Goal: Communication & Community: Ask a question

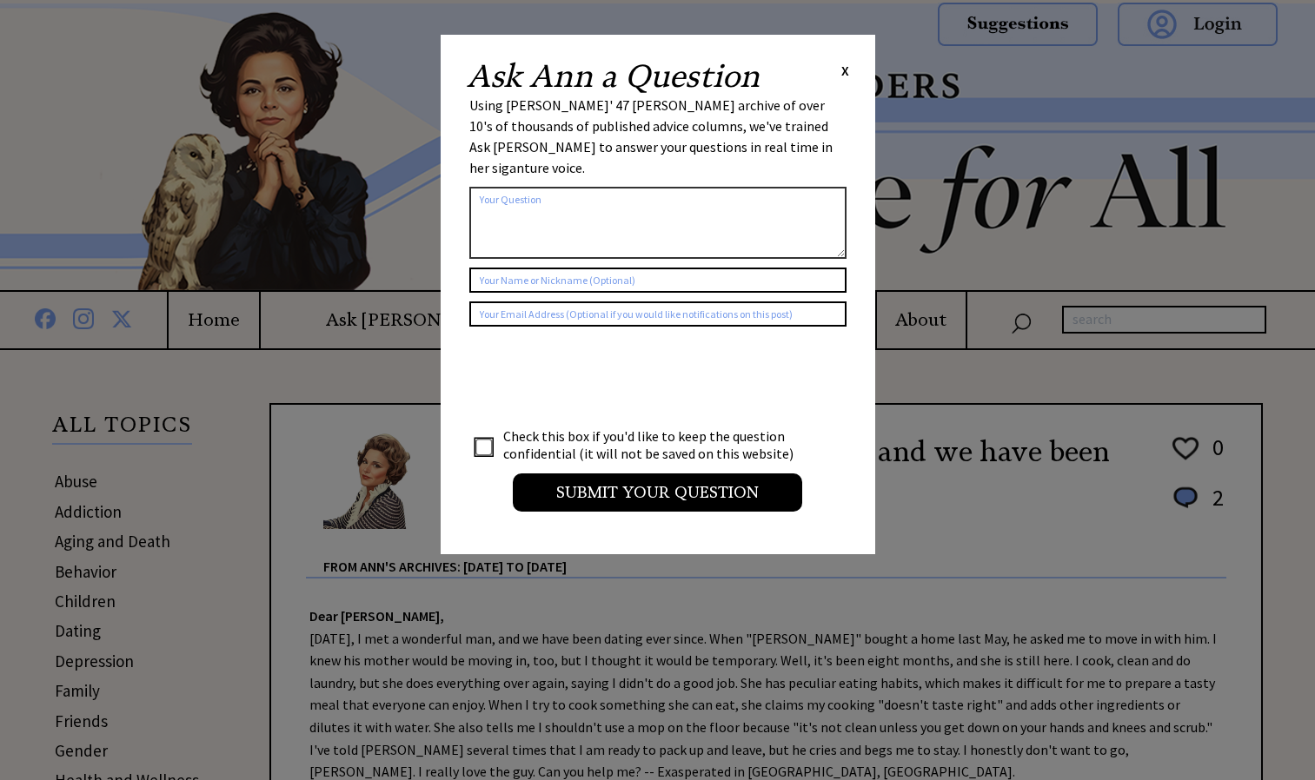
click at [532, 189] on textarea at bounding box center [657, 223] width 377 height 72
click at [488, 187] on textarea "kyla is a" at bounding box center [657, 223] width 377 height 72
click at [482, 187] on textarea "kyla is a" at bounding box center [657, 223] width 377 height 72
click at [485, 187] on textarea "kyla is a" at bounding box center [657, 223] width 377 height 72
click at [535, 187] on textarea "kayla is a" at bounding box center [657, 223] width 377 height 72
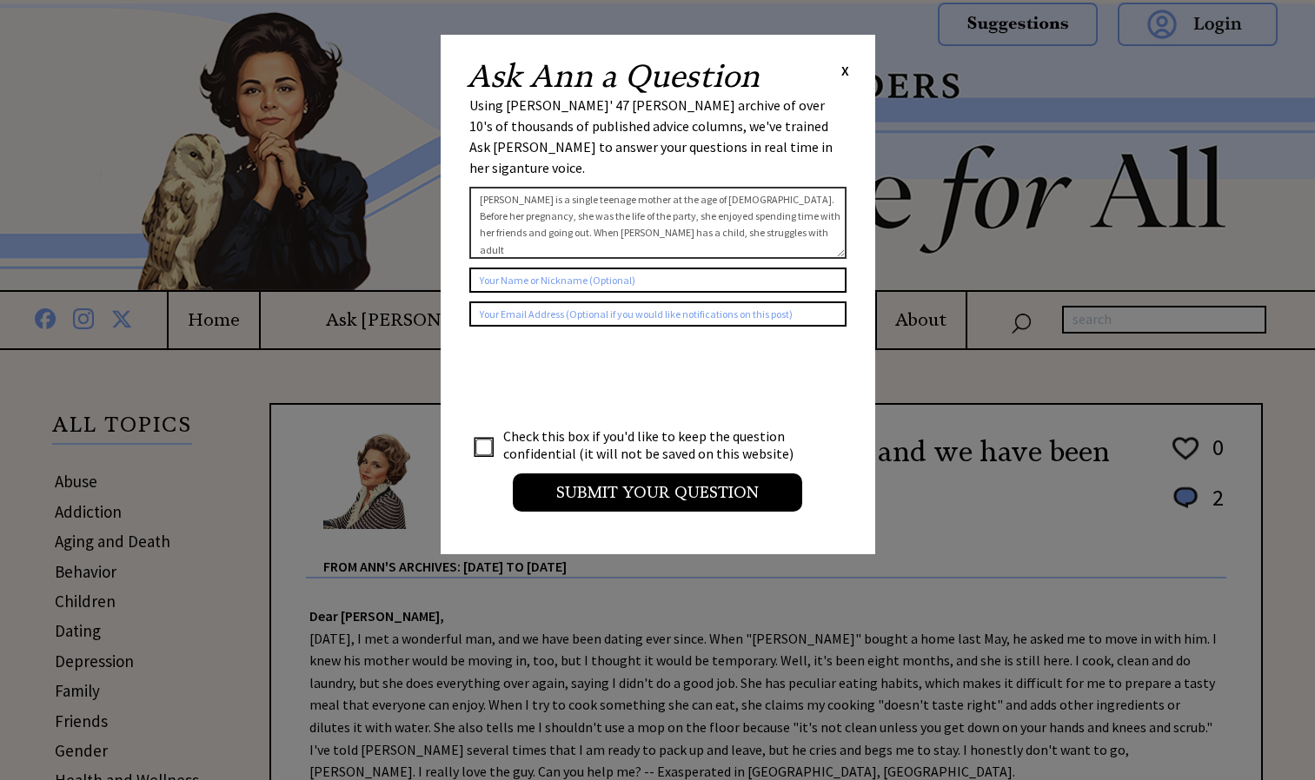
click at [702, 216] on textarea "[PERSON_NAME] is a single teenage mother at the age of [DEMOGRAPHIC_DATA]. Befo…" at bounding box center [657, 223] width 377 height 72
type textarea "[PERSON_NAME] is a single teenage mother at the age of [DEMOGRAPHIC_DATA]. Befo…"
click at [658, 268] on input "text" at bounding box center [657, 280] width 377 height 25
type input "kyla"
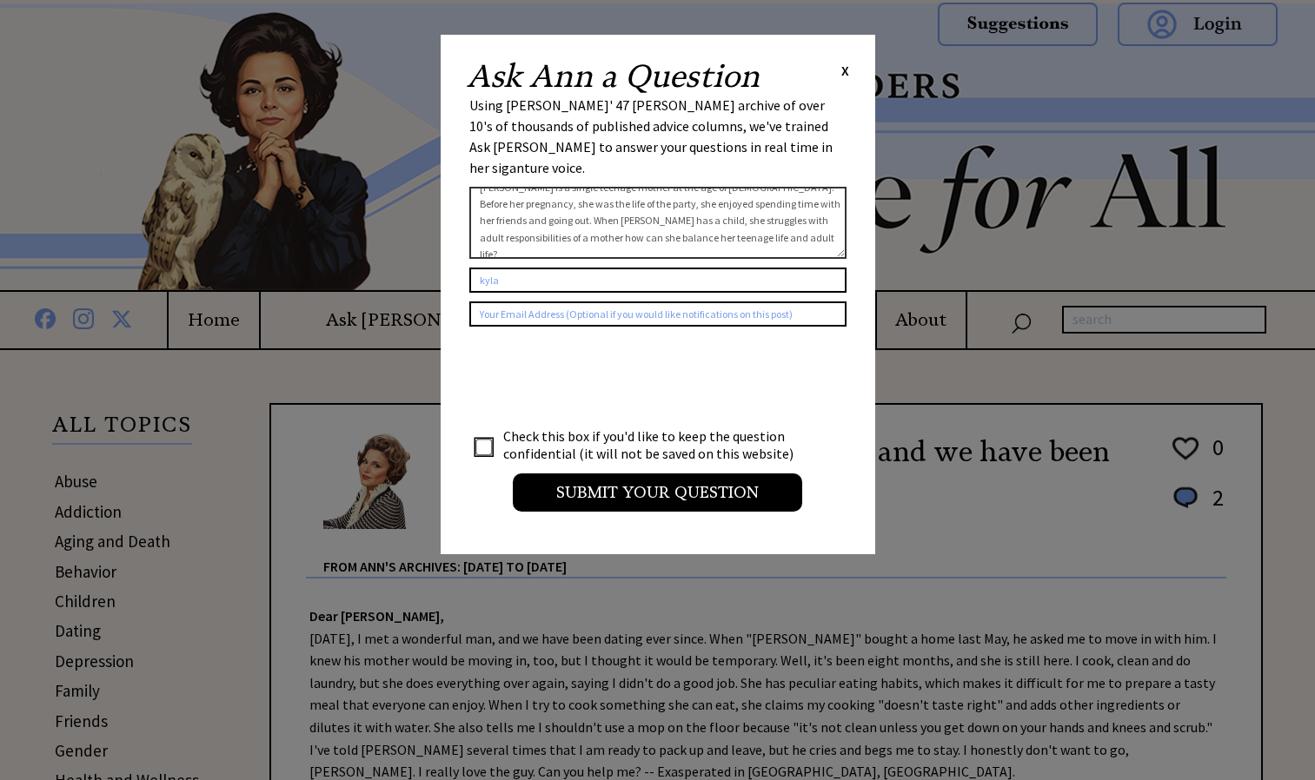
click at [488, 439] on input "checkbox" at bounding box center [483, 447] width 17 height 17
checkbox input "true"
click at [475, 427] on td at bounding box center [486, 445] width 30 height 37
click at [805, 201] on textarea "[PERSON_NAME] is a single teenage mother at the age of [DEMOGRAPHIC_DATA]. Befo…" at bounding box center [657, 223] width 377 height 72
click at [809, 201] on textarea "[PERSON_NAME] is a single teenage mother at the age of [DEMOGRAPHIC_DATA]. Befo…" at bounding box center [657, 223] width 377 height 72
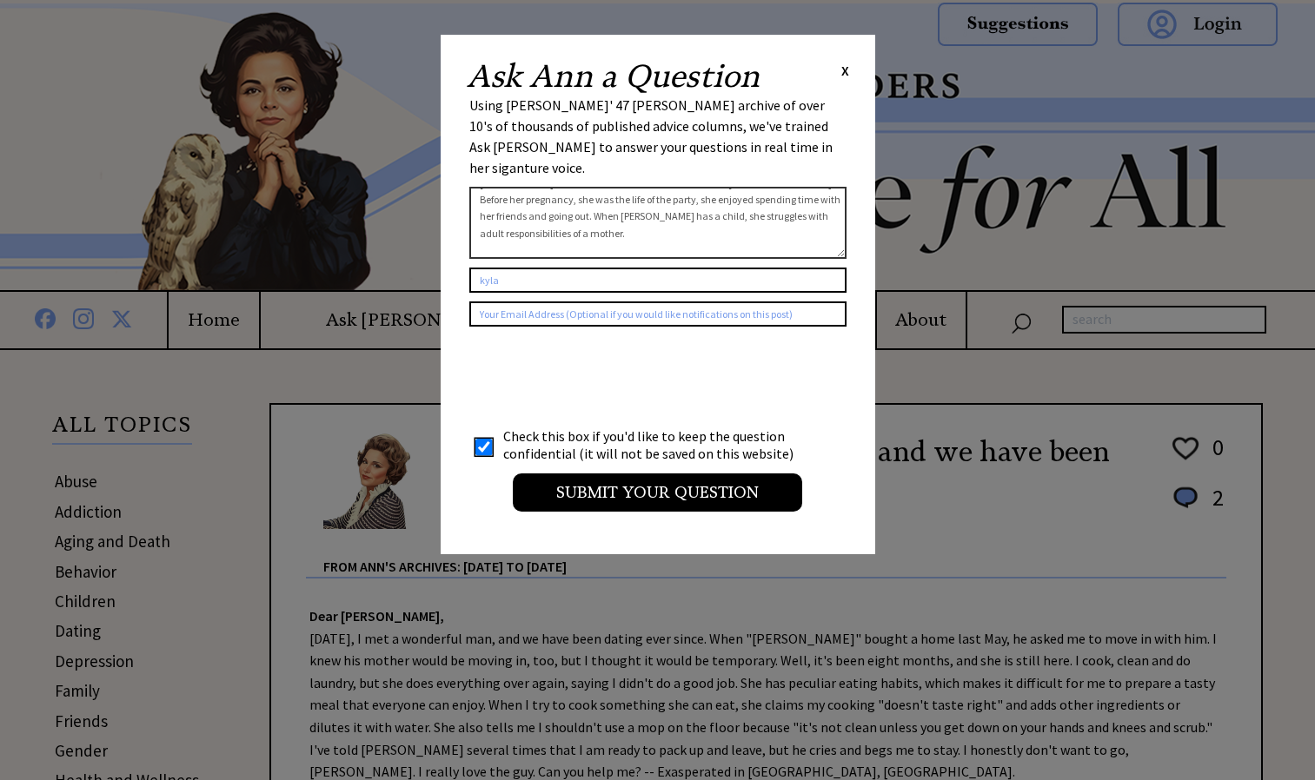
scroll to position [33, 0]
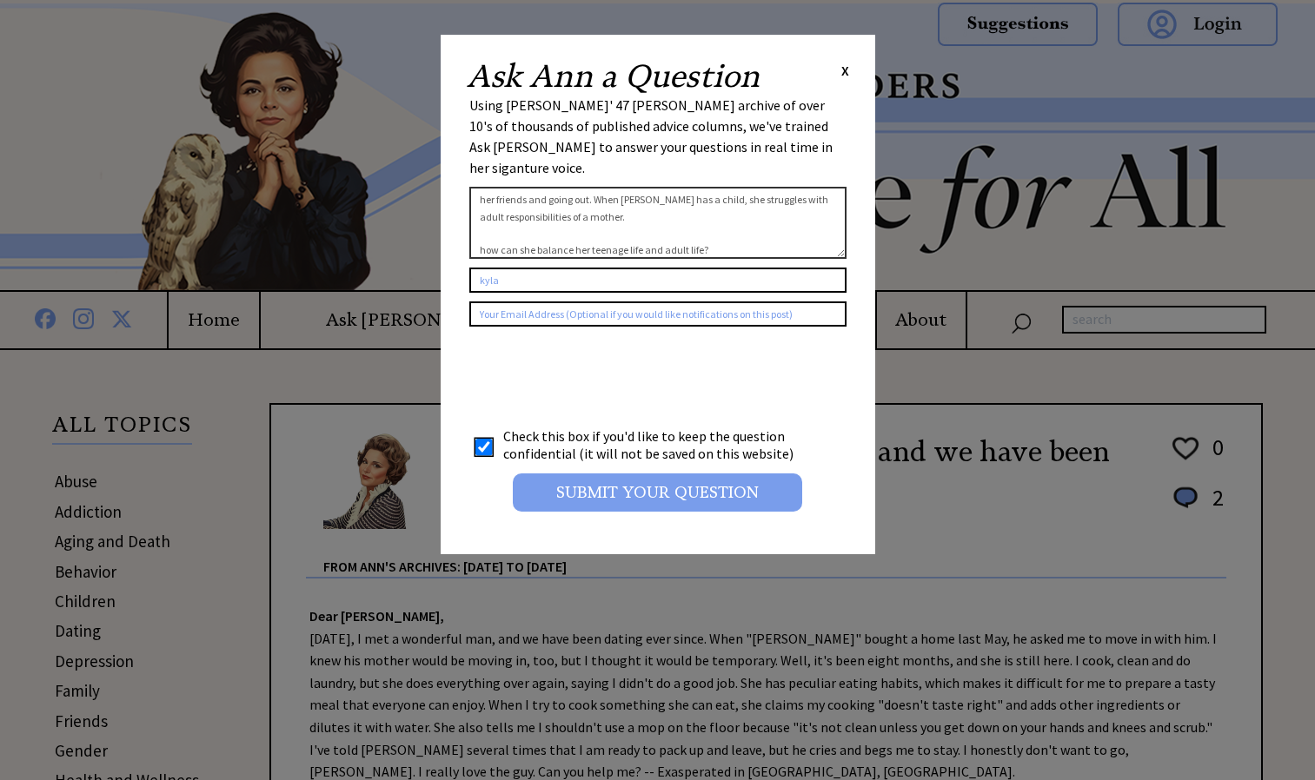
type textarea "[PERSON_NAME] is a single teenage mother at the age of [DEMOGRAPHIC_DATA]. Befo…"
click at [609, 474] on input "Submit your Question" at bounding box center [657, 493] width 289 height 38
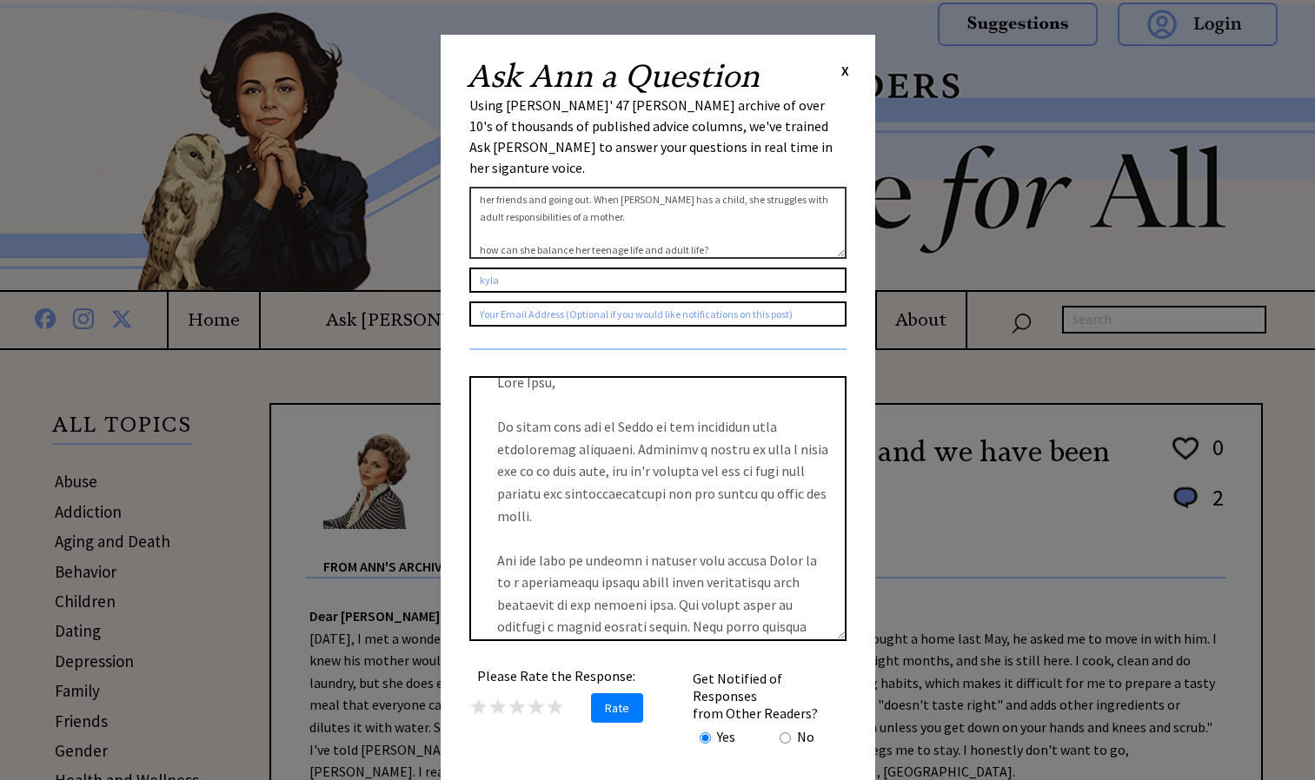
scroll to position [0, 0]
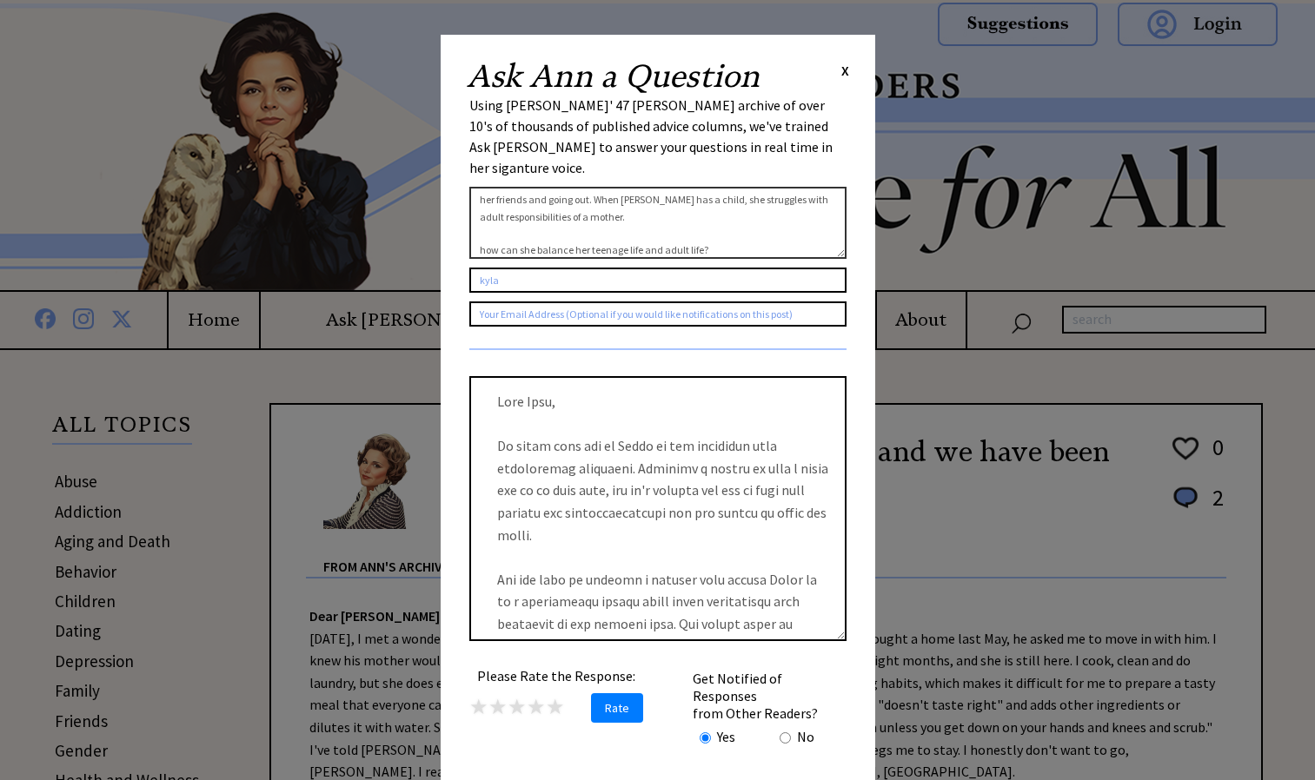
click at [609, 473] on textarea at bounding box center [657, 508] width 377 height 265
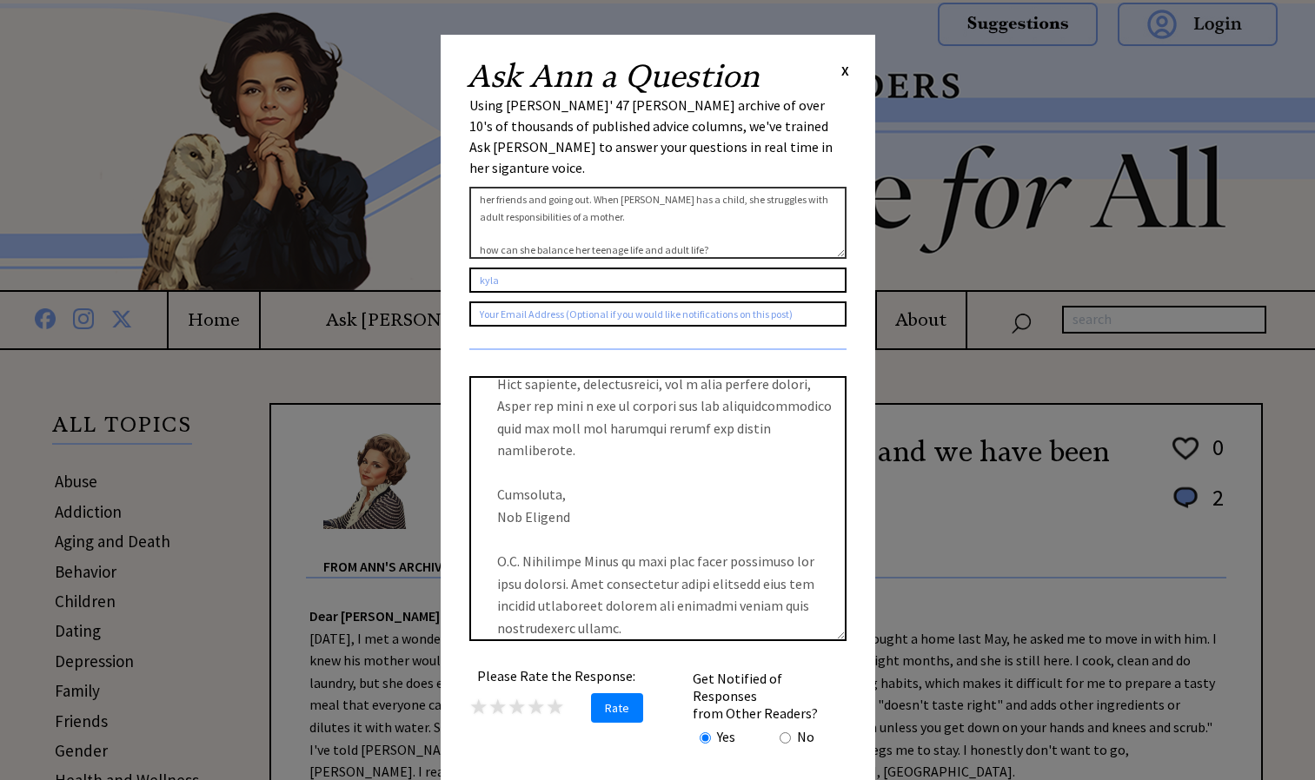
scroll to position [867, 0]
click at [707, 589] on textarea at bounding box center [657, 508] width 377 height 265
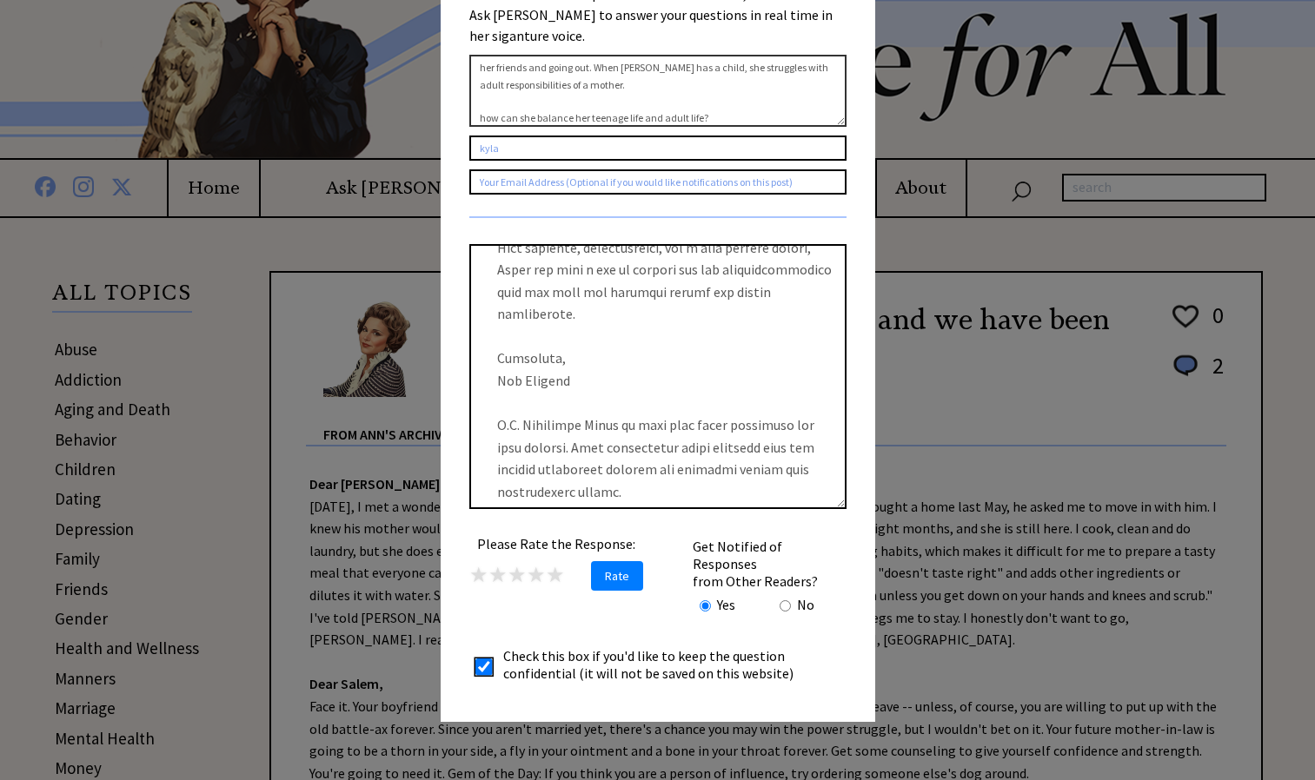
scroll to position [134, 0]
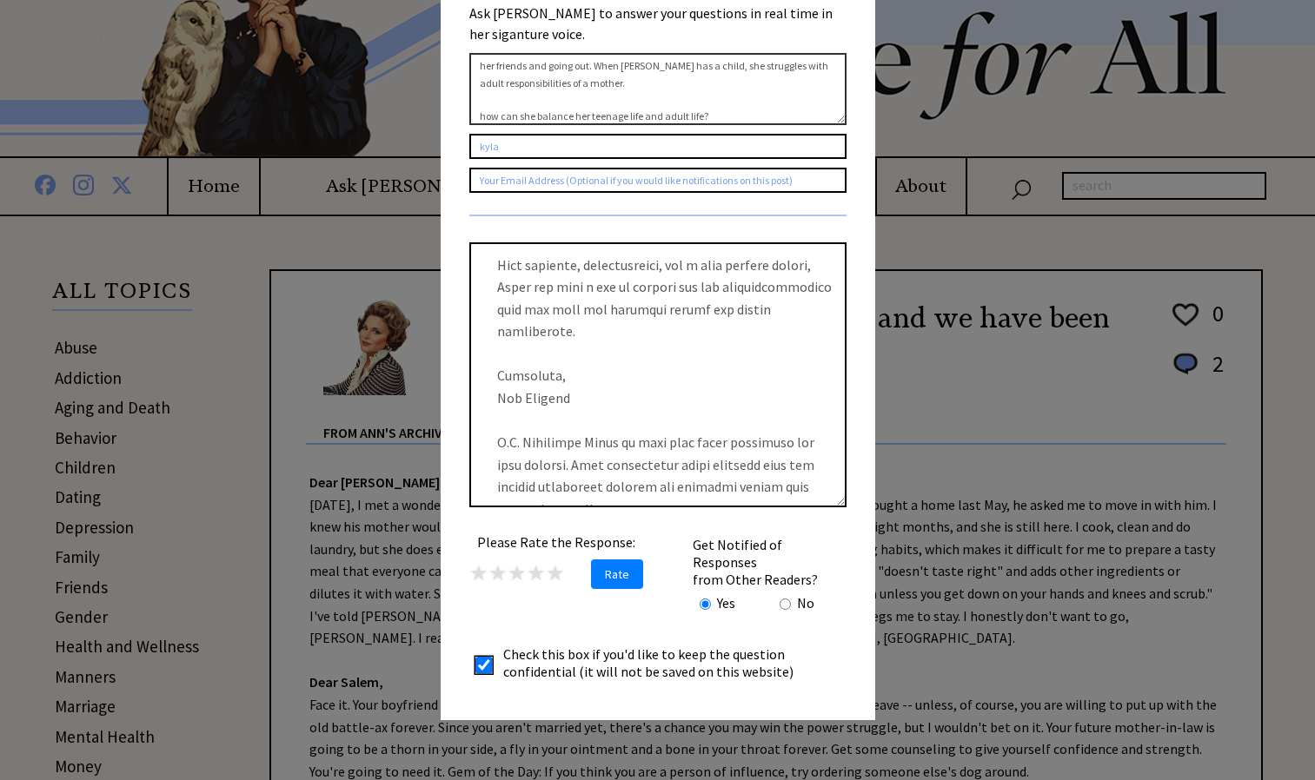
scroll to position [867, 0]
